Goal: Check status

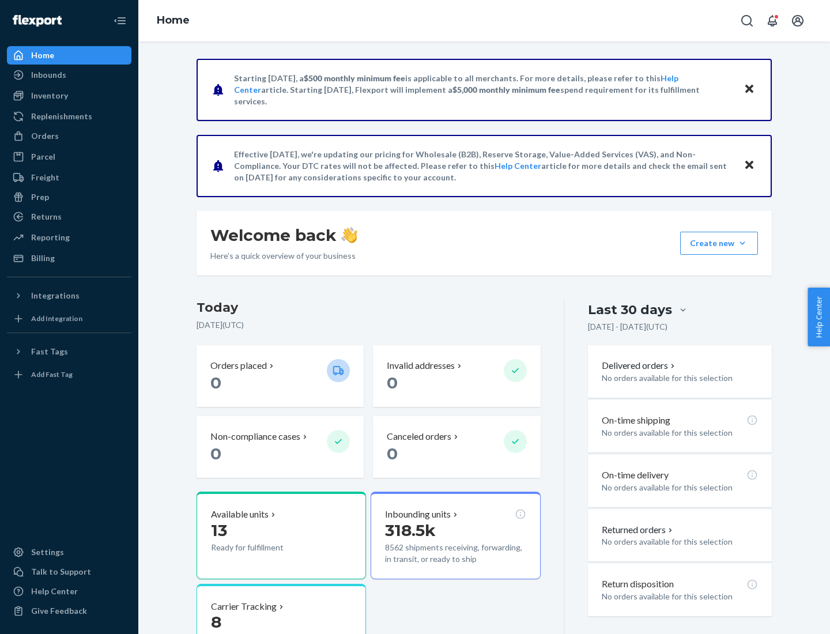
click at [742, 243] on button "Create new Create new inbound Create new order Create new product" at bounding box center [719, 243] width 78 height 23
click at [48, 75] on div "Inbounds" at bounding box center [48, 75] width 35 height 12
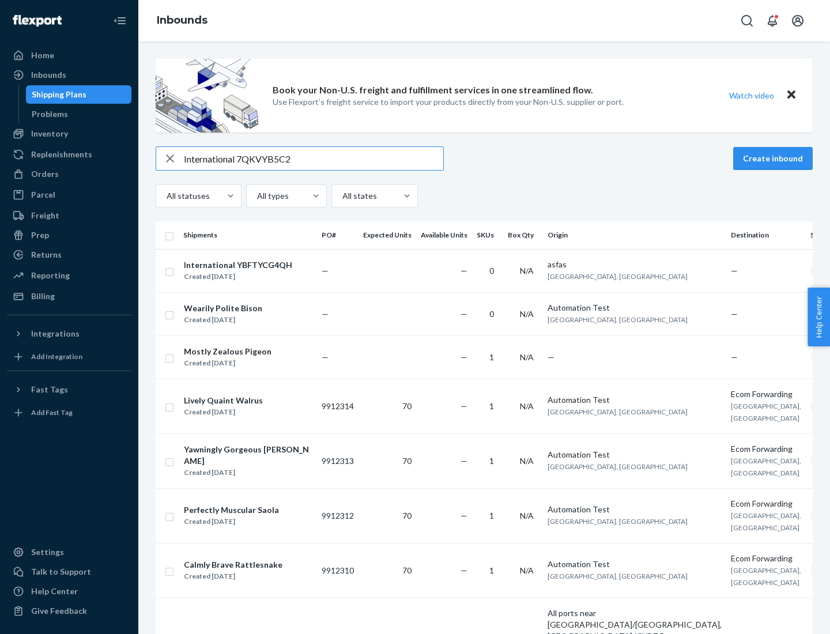
type input "International 7QKVYB5C29"
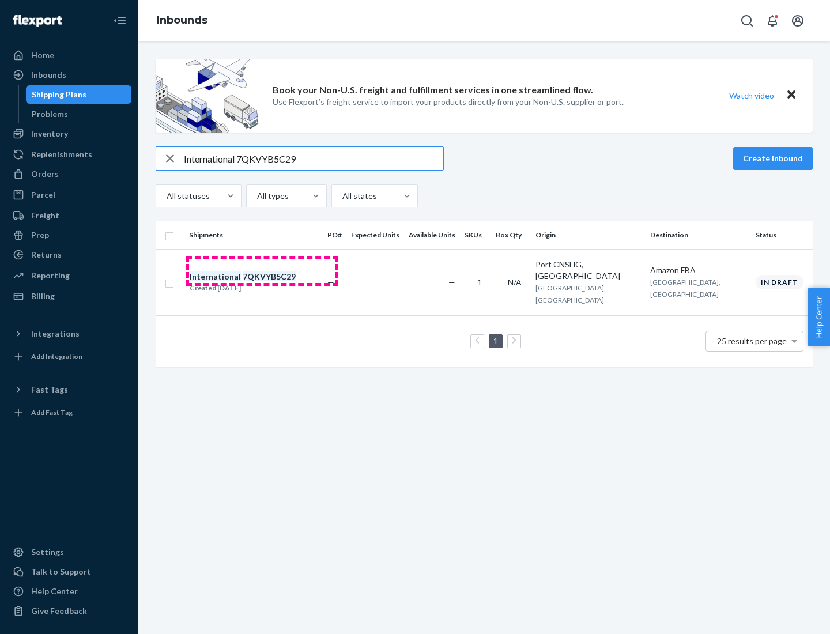
click at [262, 282] on div "Created [DATE]" at bounding box center [243, 288] width 106 height 12
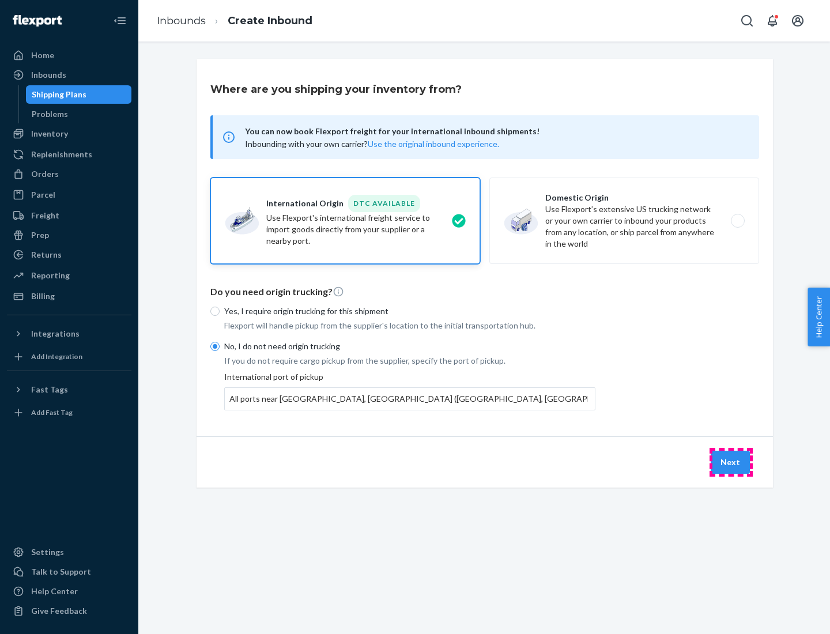
click at [730, 461] on button "Next" at bounding box center [729, 461] width 39 height 23
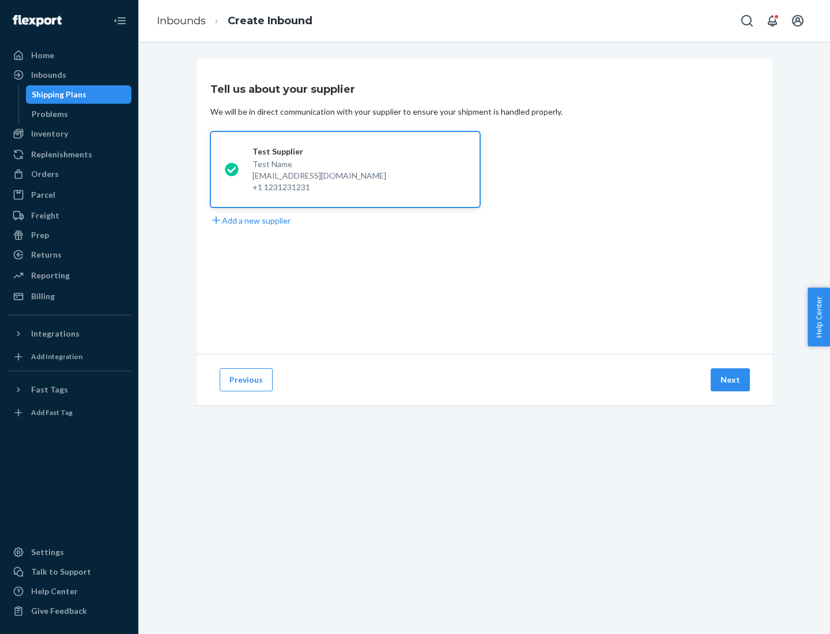
click at [730, 380] on button "Next" at bounding box center [729, 379] width 39 height 23
